Goal: Task Accomplishment & Management: Use online tool/utility

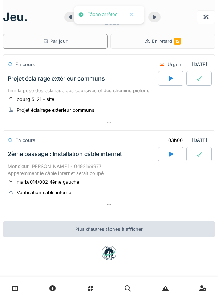
scroll to position [1, 0]
click at [36, 156] on div "2ème passage : Installation câble internet" at bounding box center [65, 153] width 114 height 7
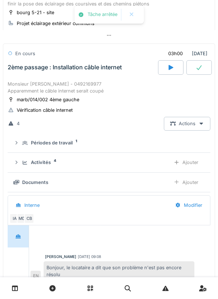
scroll to position [101, 0]
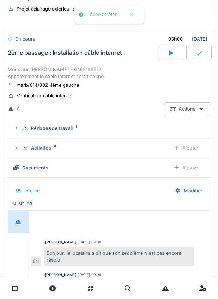
click at [26, 148] on icon at bounding box center [25, 148] width 6 height 5
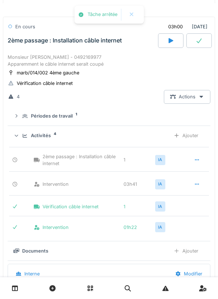
scroll to position [115, 0]
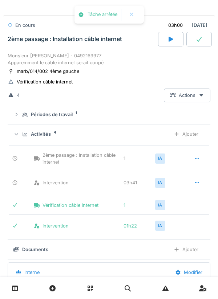
click at [19, 134] on icon at bounding box center [16, 135] width 5 height 6
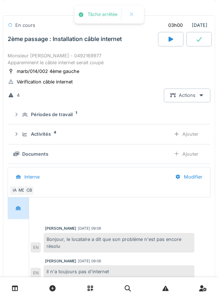
click at [21, 116] on div "Périodes de travail 1" at bounding box center [108, 114] width 191 height 7
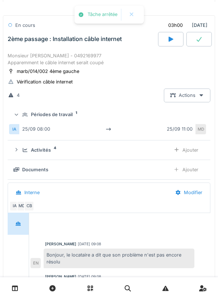
click at [20, 120] on summary "Périodes de travail 1" at bounding box center [109, 114] width 197 height 13
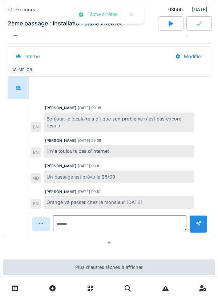
scroll to position [236, 0]
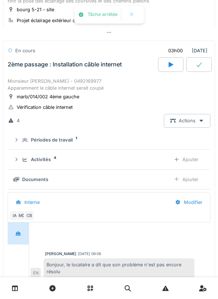
click at [76, 86] on div "Monsieur [PERSON_NAME] - 0492169977 Apparemment le câble internet serait coupé" at bounding box center [109, 85] width 203 height 14
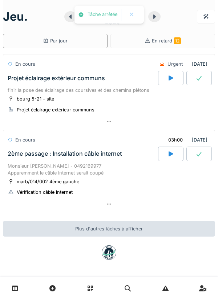
scroll to position [0, 0]
click at [134, 19] on div at bounding box center [131, 15] width 17 height 12
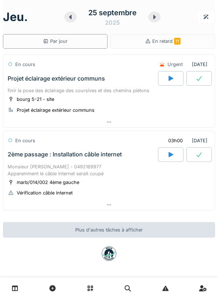
click at [100, 165] on div "Monsieur [PERSON_NAME] - 0492169977 Apparemment le câble internet serait coupé" at bounding box center [109, 171] width 203 height 14
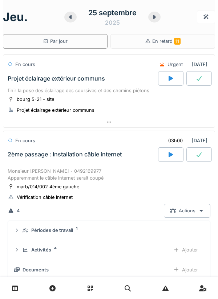
scroll to position [128, 0]
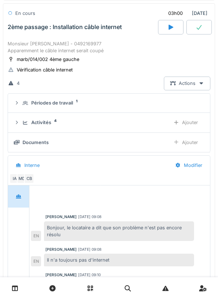
click at [66, 109] on summary "Périodes de travail 1" at bounding box center [109, 103] width 196 height 13
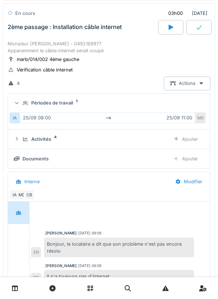
click at [45, 119] on div "25/09 08:00 25/09 11:00" at bounding box center [108, 118] width 176 height 11
